Goal: Information Seeking & Learning: Learn about a topic

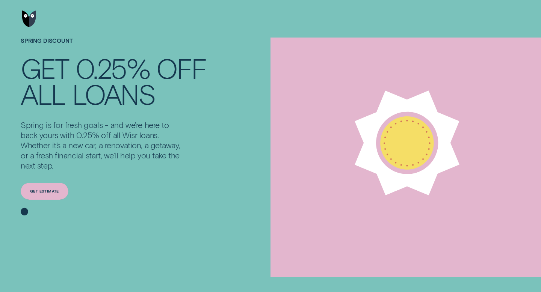
click at [51, 194] on div "Get estimate" at bounding box center [45, 191] width 48 height 17
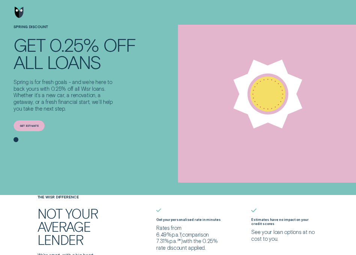
click at [27, 127] on div "Get estimate" at bounding box center [29, 126] width 31 height 11
